Goal: Check status: Check status

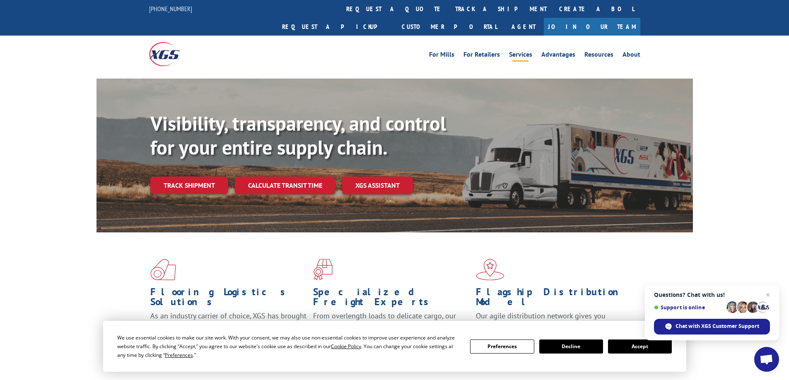
click at [516, 51] on link "Services" at bounding box center [520, 55] width 23 height 9
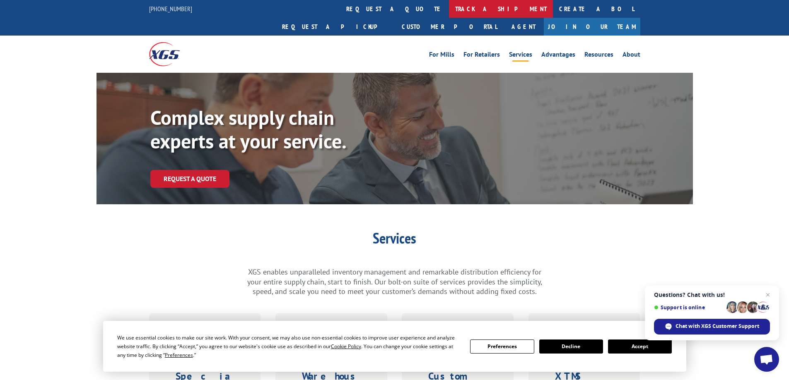
click at [449, 10] on link "track a shipment" at bounding box center [501, 9] width 104 height 18
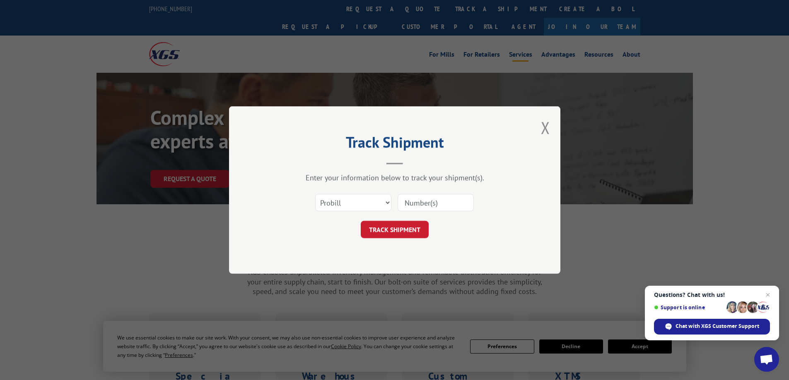
click at [422, 200] on input at bounding box center [435, 202] width 76 height 17
paste input "17696406"
type input "17696406"
click at [399, 227] on button "TRACK SHIPMENT" at bounding box center [395, 229] width 68 height 17
